Goal: Download file/media

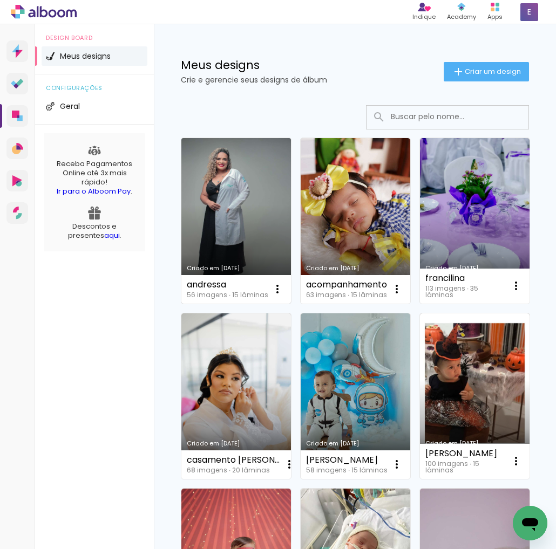
click at [255, 252] on link "Criado em [DATE]" at bounding box center [235, 221] width 109 height 166
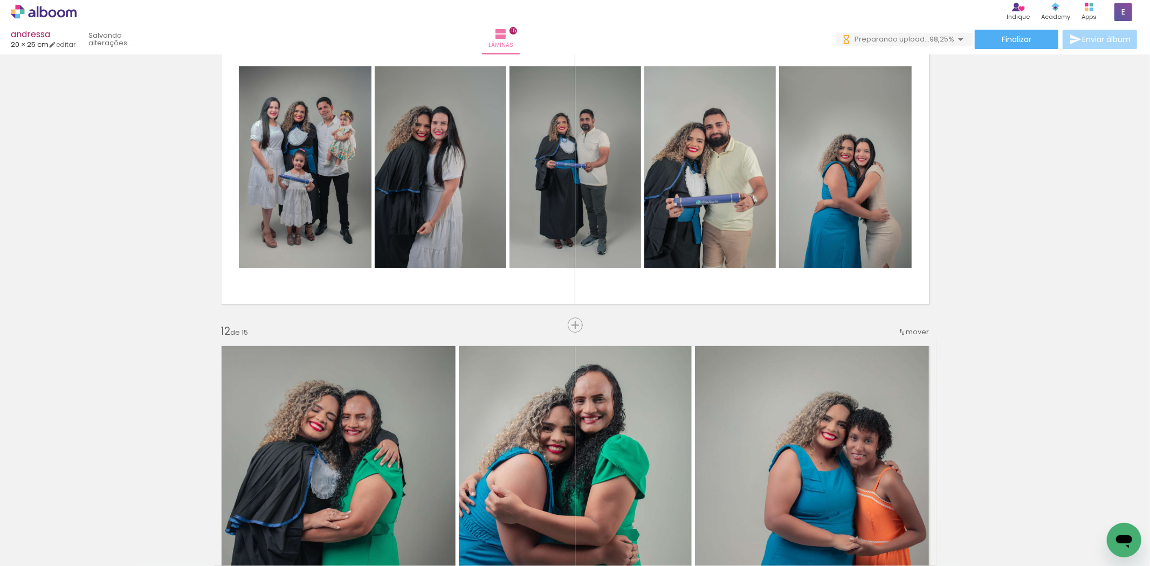
scroll to position [0, 2384]
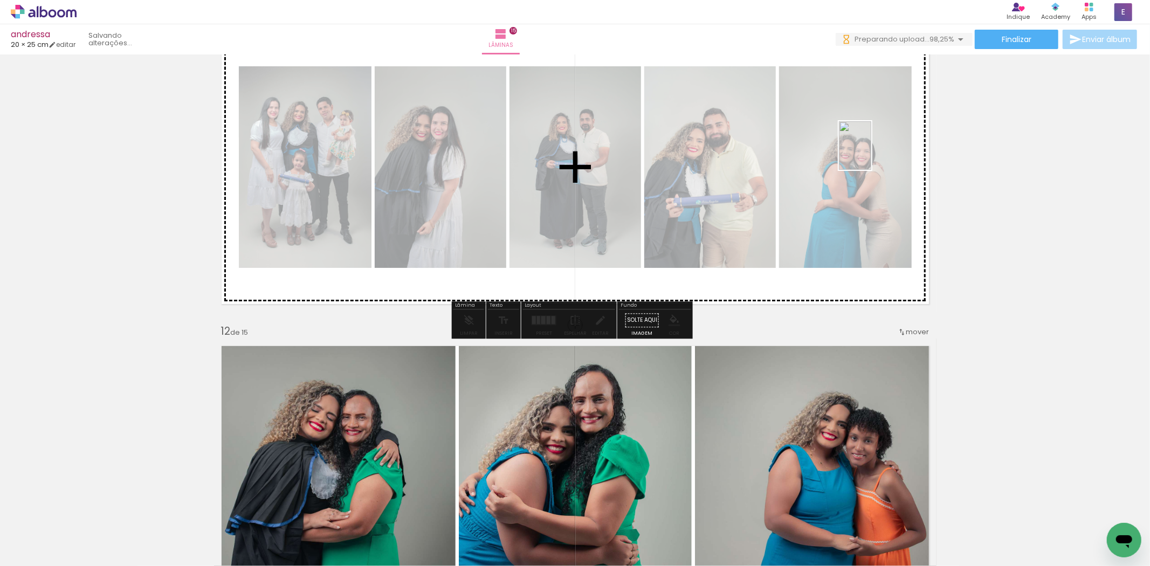
drag, startPoint x: 1108, startPoint y: 523, endPoint x: 872, endPoint y: 154, distance: 438.5
click at [872, 154] on quentale-workspace at bounding box center [575, 283] width 1150 height 566
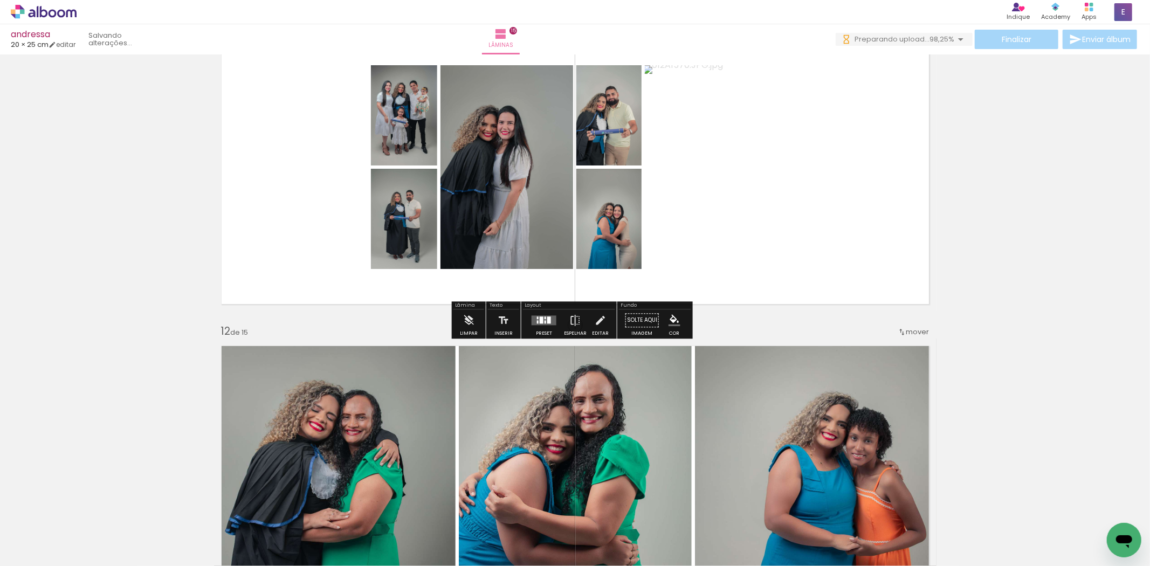
click at [552, 322] on quentale-layouter at bounding box center [544, 321] width 25 height 10
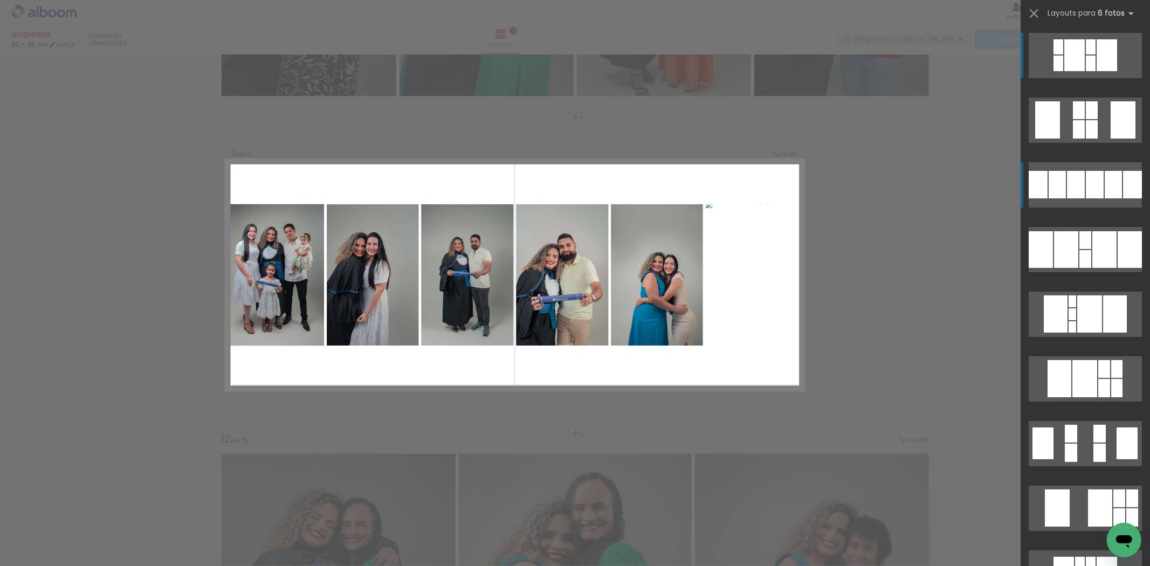
scroll to position [3114, 0]
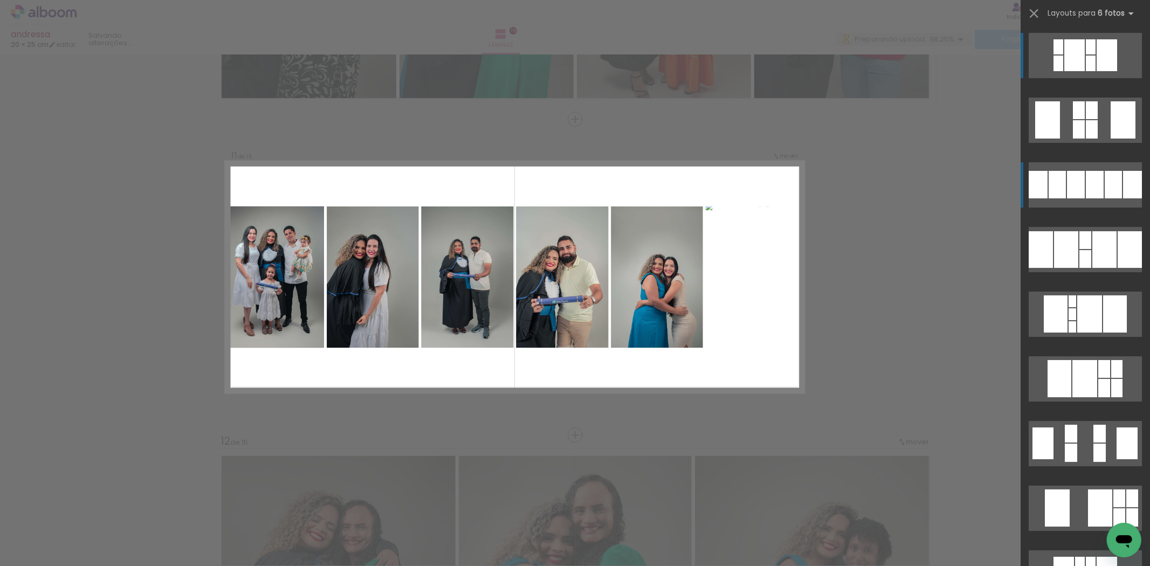
click at [1085, 139] on div at bounding box center [1079, 129] width 12 height 18
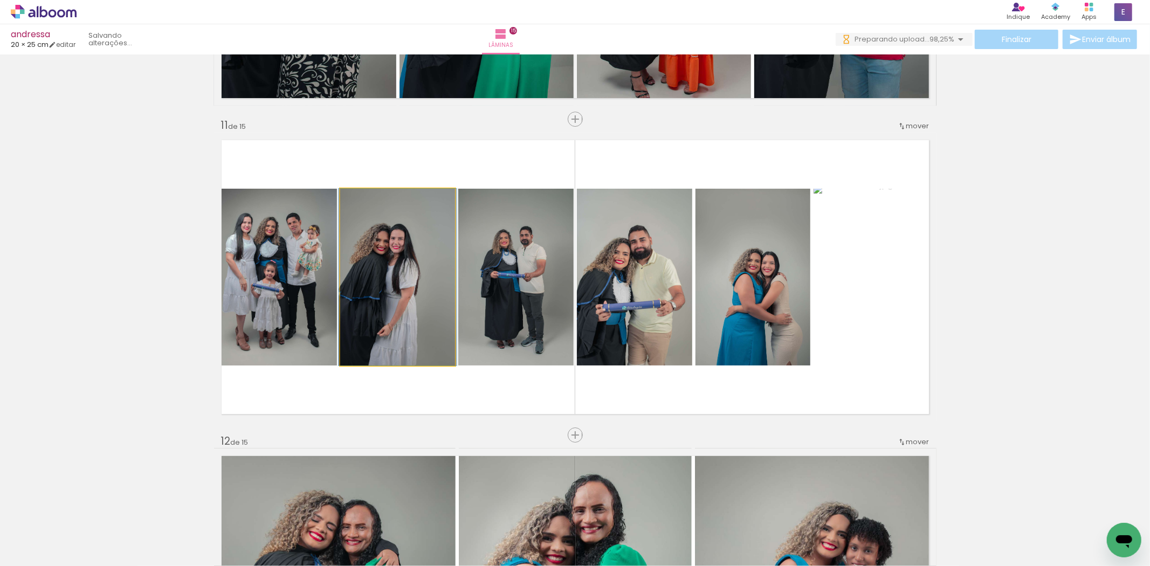
click at [371, 331] on quentale-photo at bounding box center [397, 277] width 115 height 177
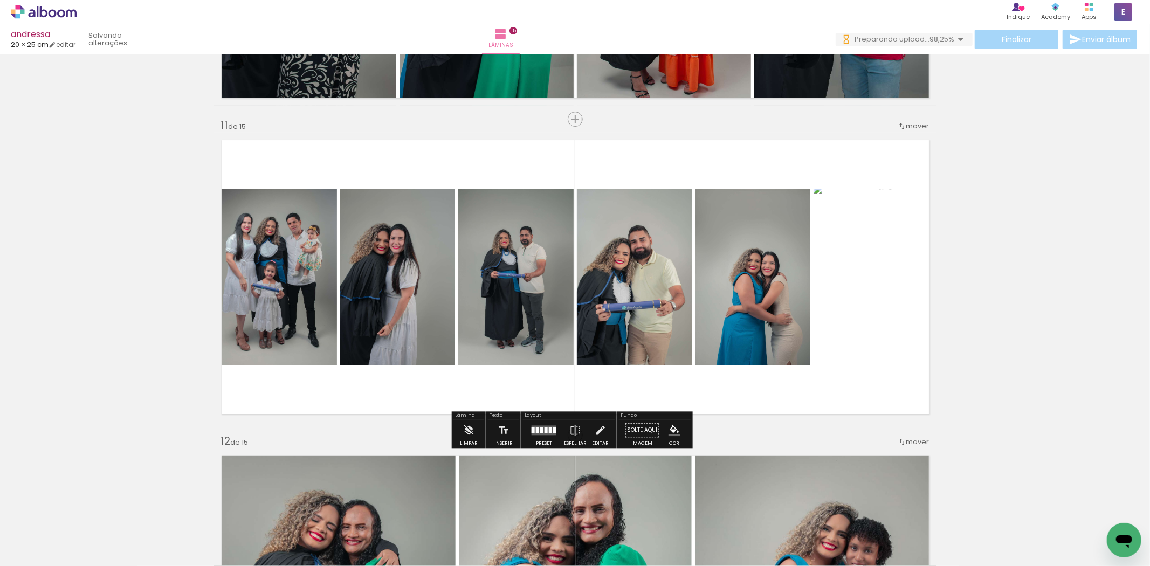
click at [871, 288] on quentale-photo at bounding box center [875, 277] width 123 height 177
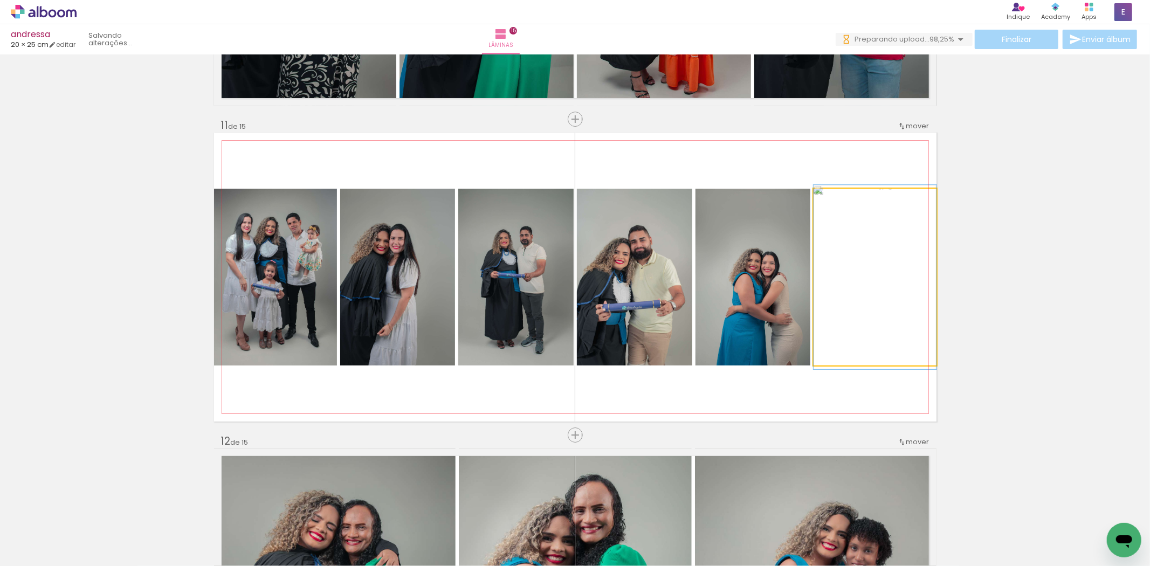
click at [871, 288] on quentale-photo at bounding box center [875, 277] width 123 height 177
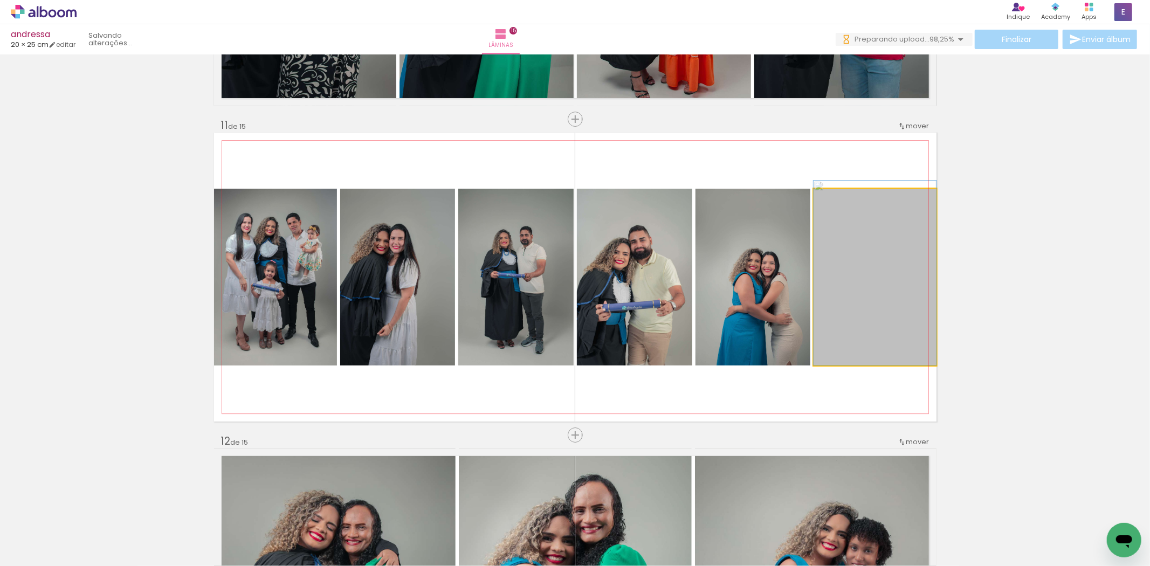
drag, startPoint x: 894, startPoint y: 292, endPoint x: 876, endPoint y: 282, distance: 20.1
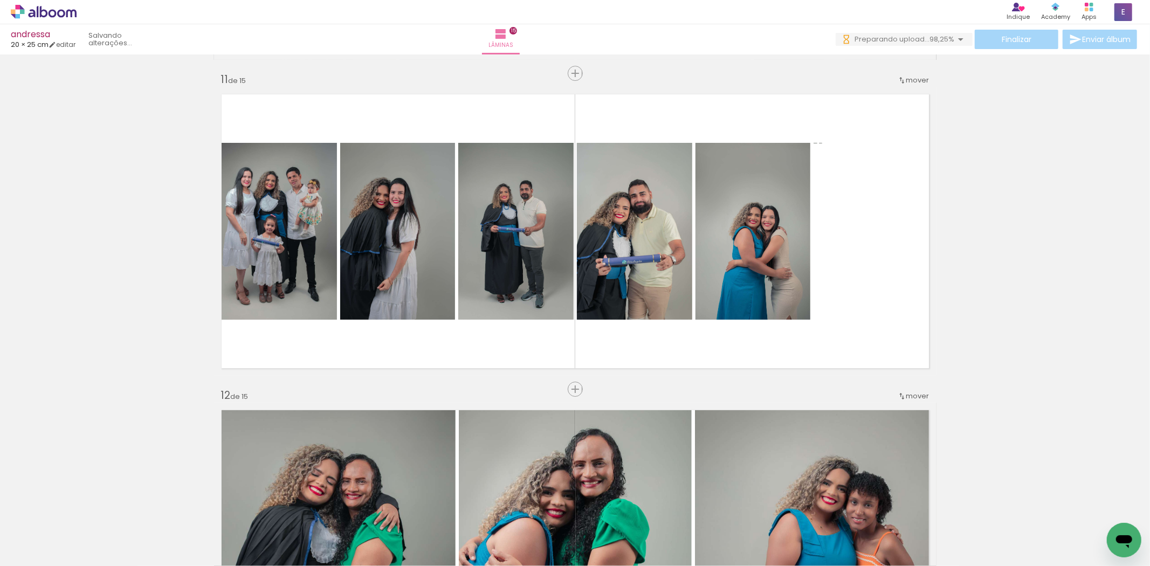
scroll to position [3145, 0]
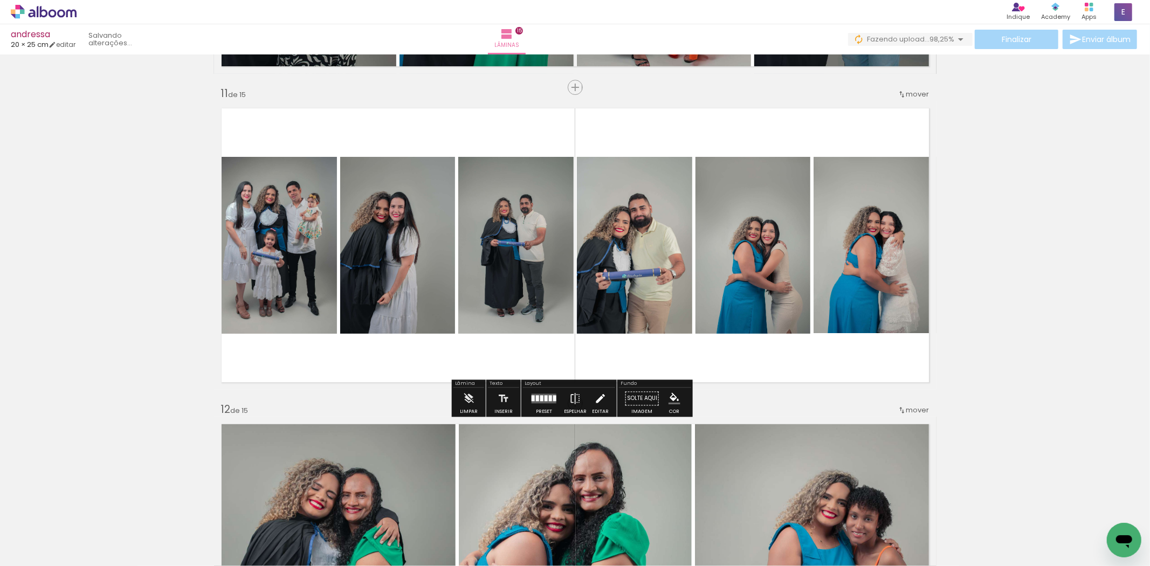
click at [600, 395] on iron-icon at bounding box center [600, 399] width 12 height 22
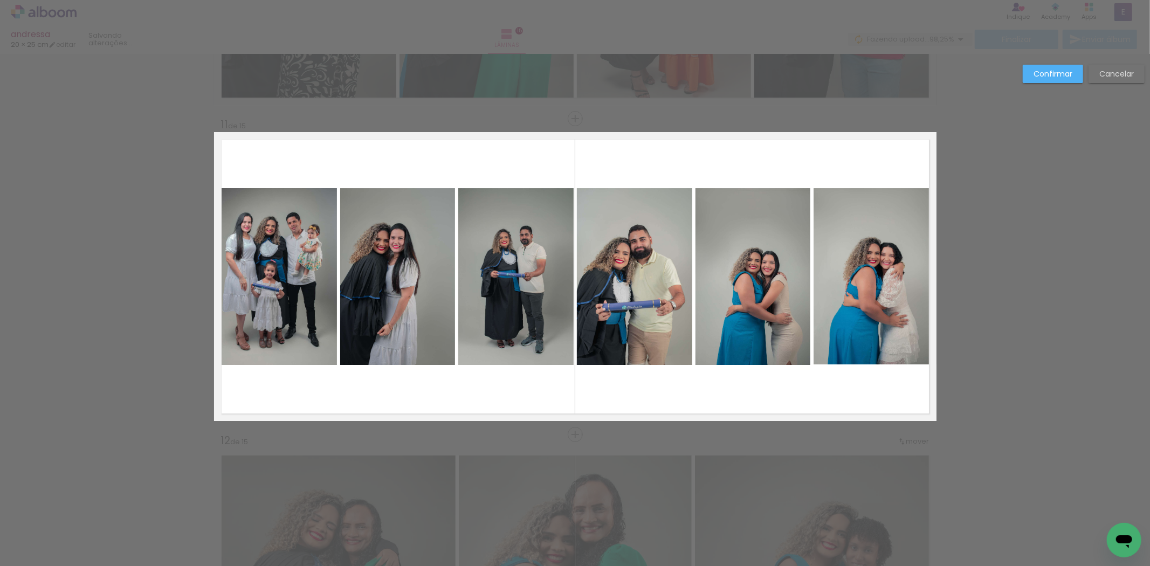
scroll to position [3114, 0]
click at [889, 153] on quentale-layouter at bounding box center [575, 277] width 723 height 289
click at [825, 272] on quentale-photo at bounding box center [875, 277] width 123 height 177
click at [0, 0] on slot "Confirmar" at bounding box center [0, 0] width 0 height 0
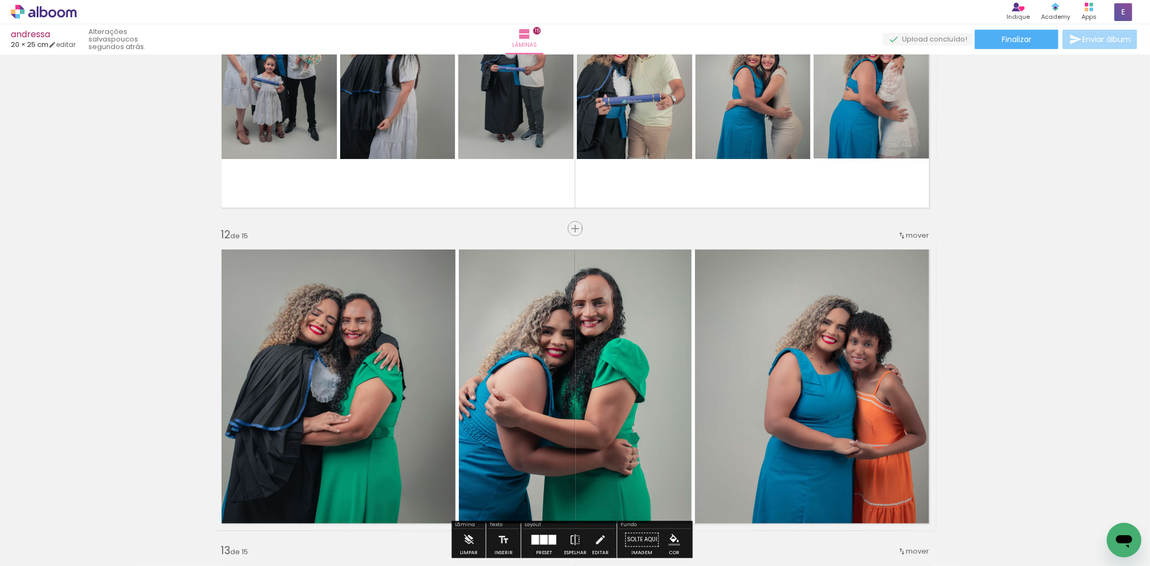
scroll to position [3236, 0]
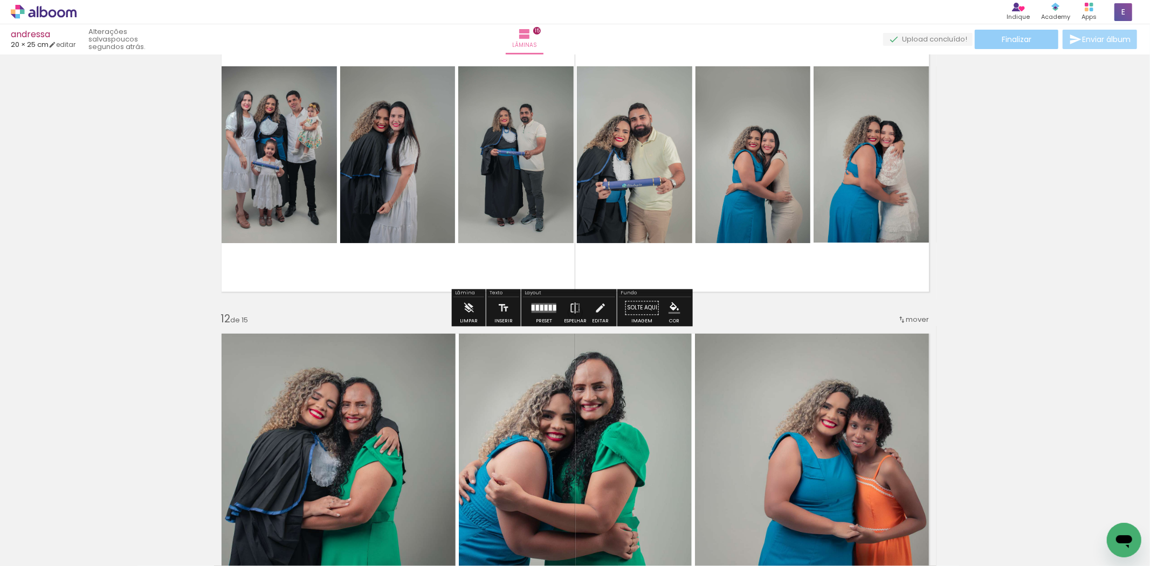
click at [1005, 42] on span "Finalizar" at bounding box center [1017, 40] width 30 height 8
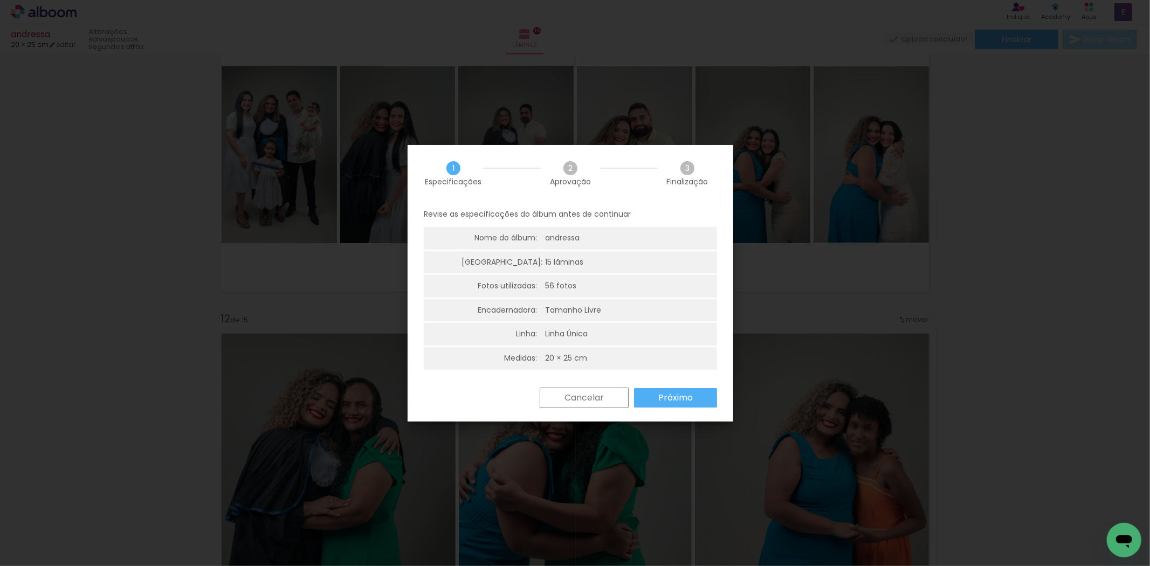
click at [0, 0] on slot "Próximo" at bounding box center [0, 0] width 0 height 0
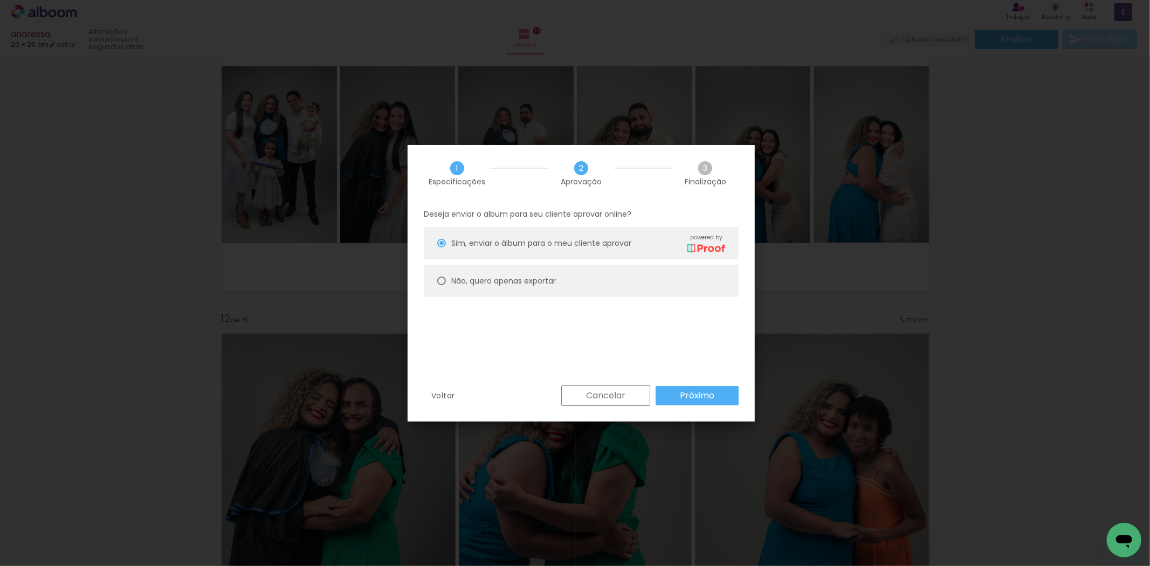
click at [573, 272] on paper-radio-button "Não, quero apenas exportar" at bounding box center [581, 281] width 315 height 32
type paper-radio-button "on"
click at [0, 0] on slot "Próximo" at bounding box center [0, 0] width 0 height 0
type input "Alta, 300 DPI"
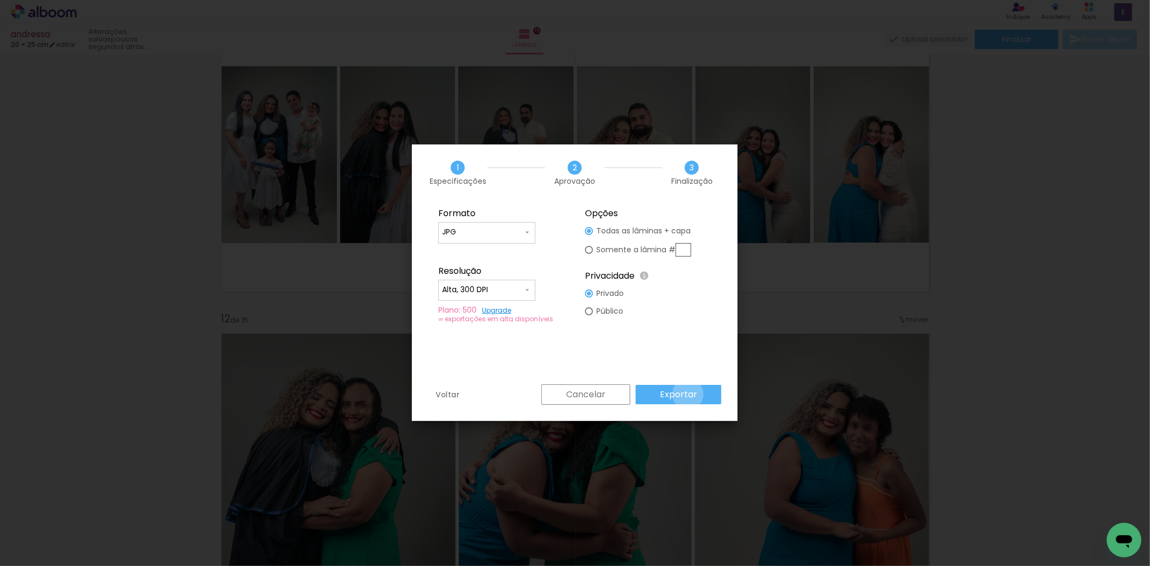
click at [0, 0] on slot "Exportar" at bounding box center [0, 0] width 0 height 0
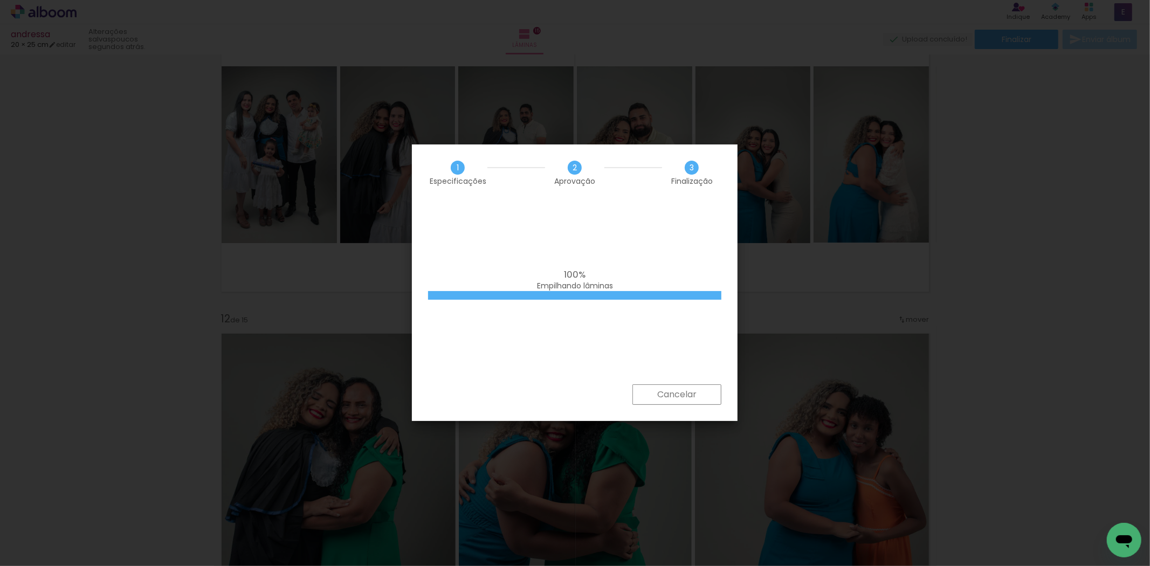
scroll to position [0, 2384]
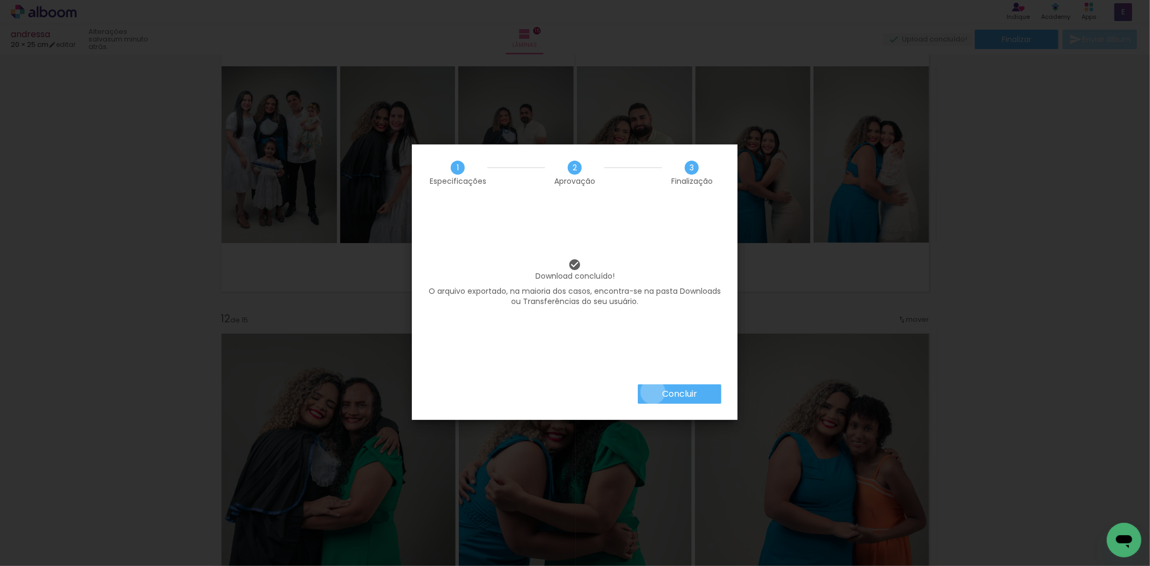
click at [653, 392] on paper-button "Concluir" at bounding box center [680, 394] width 84 height 19
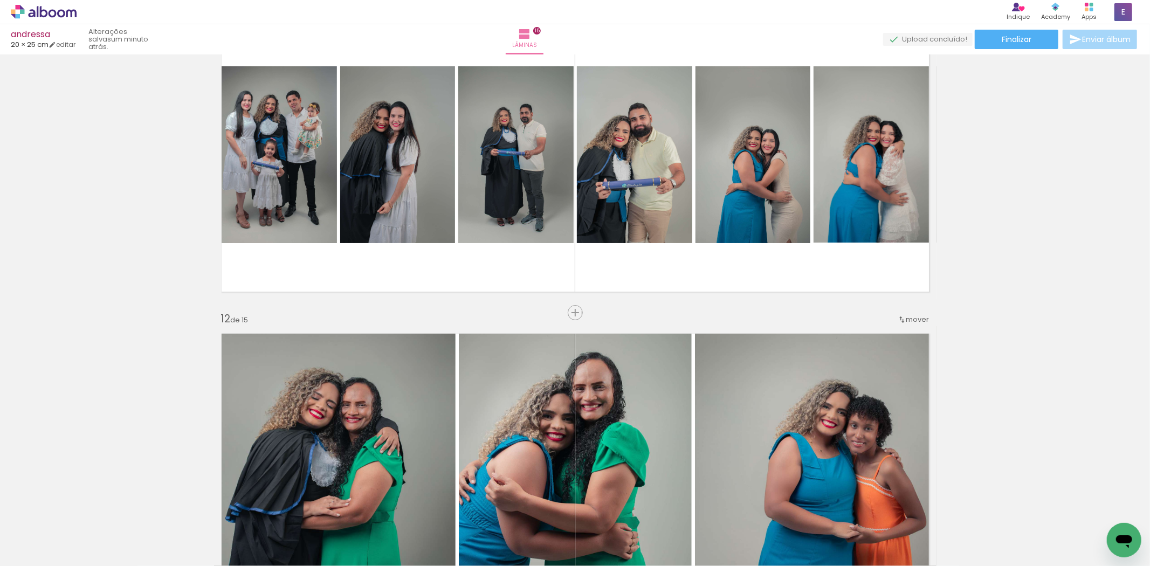
scroll to position [0, 2384]
